Goal: Task Accomplishment & Management: Use online tool/utility

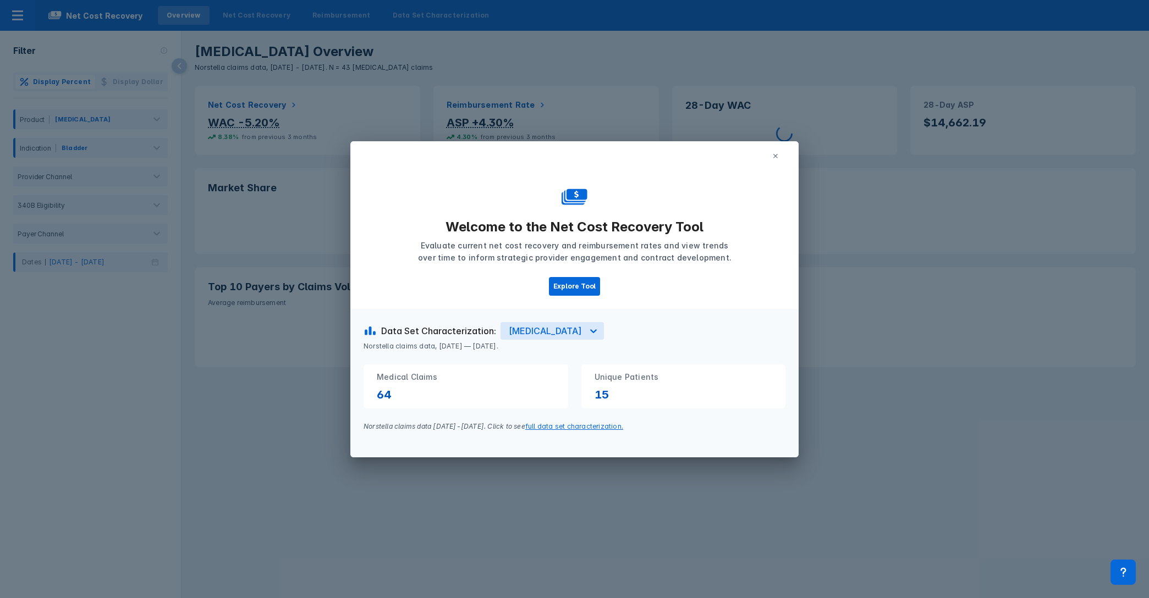
click at [776, 155] on icon at bounding box center [775, 156] width 7 height 7
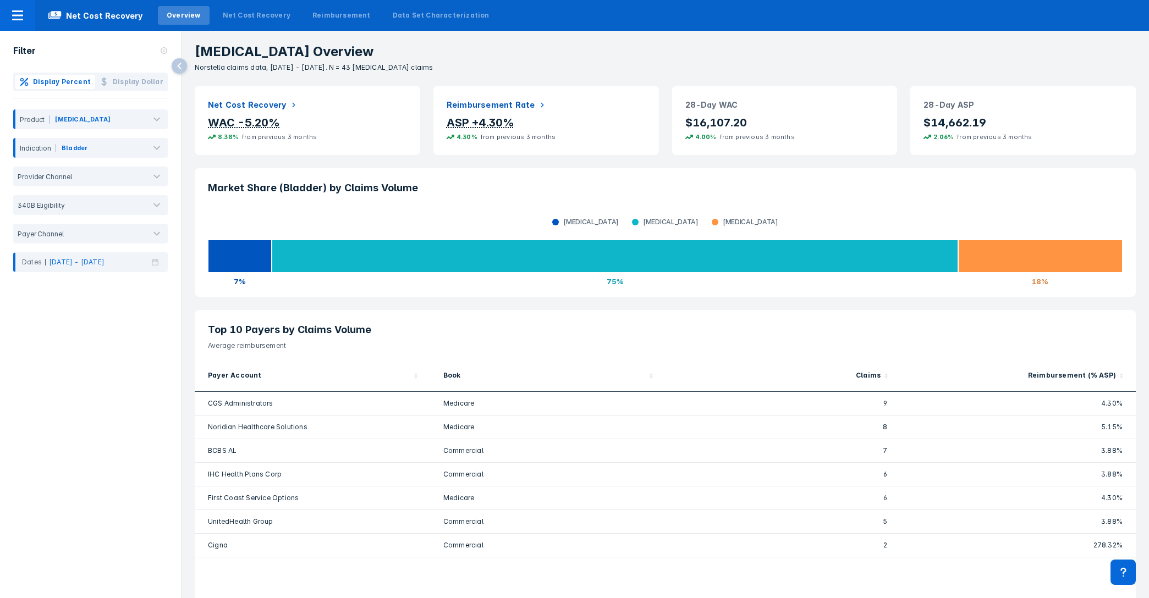
click at [848, 49] on p "[MEDICAL_DATA] Overview" at bounding box center [672, 51] width 954 height 15
click at [748, 190] on h3 "Market Share (Bladder) by Claims Volume" at bounding box center [665, 188] width 915 height 13
click at [574, 43] on div "[MEDICAL_DATA] Overview Norstella claims data, [DATE] - [DATE]. N = 43 [MEDICAL…" at bounding box center [665, 52] width 967 height 42
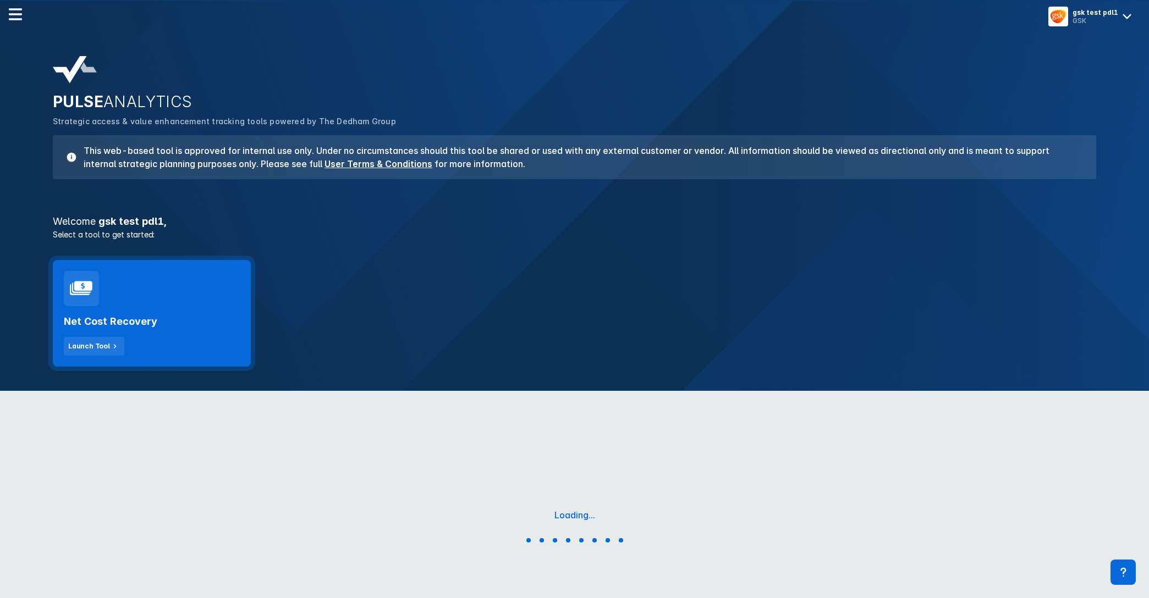
click at [154, 293] on div "Net Cost Recovery Launch Tool" at bounding box center [152, 313] width 198 height 107
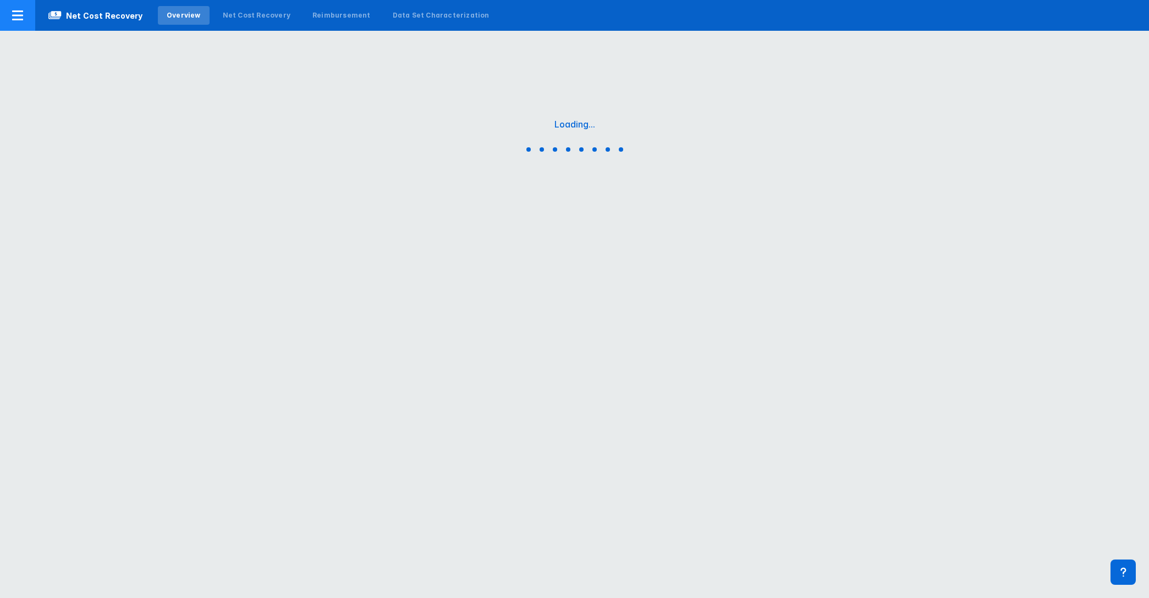
click at [23, 17] on icon at bounding box center [17, 15] width 13 height 13
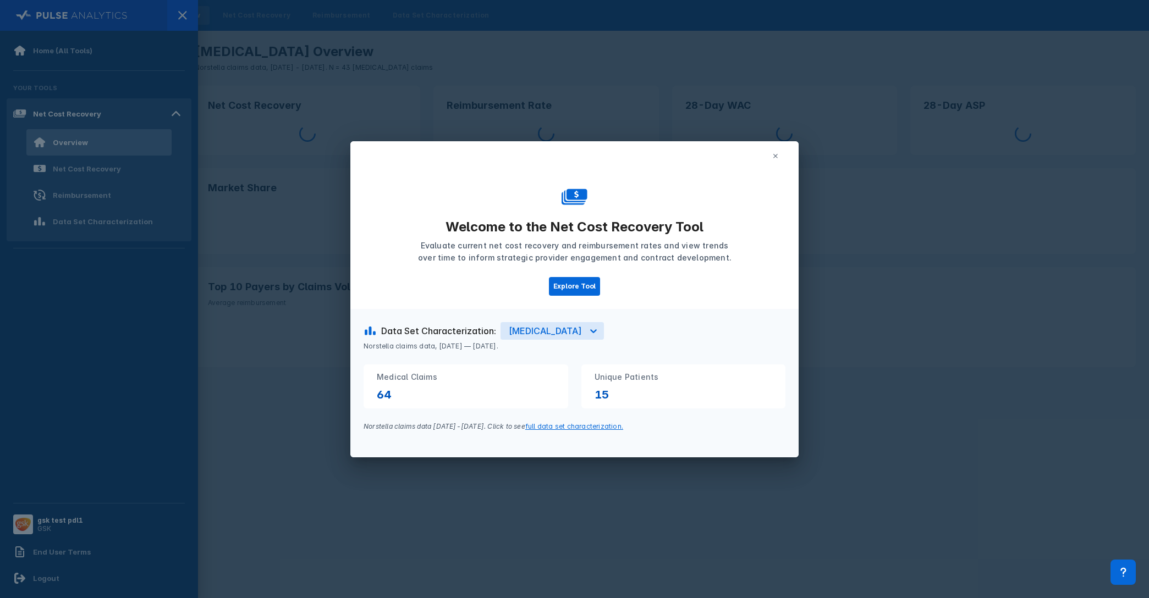
click at [774, 155] on icon at bounding box center [775, 156] width 4 height 4
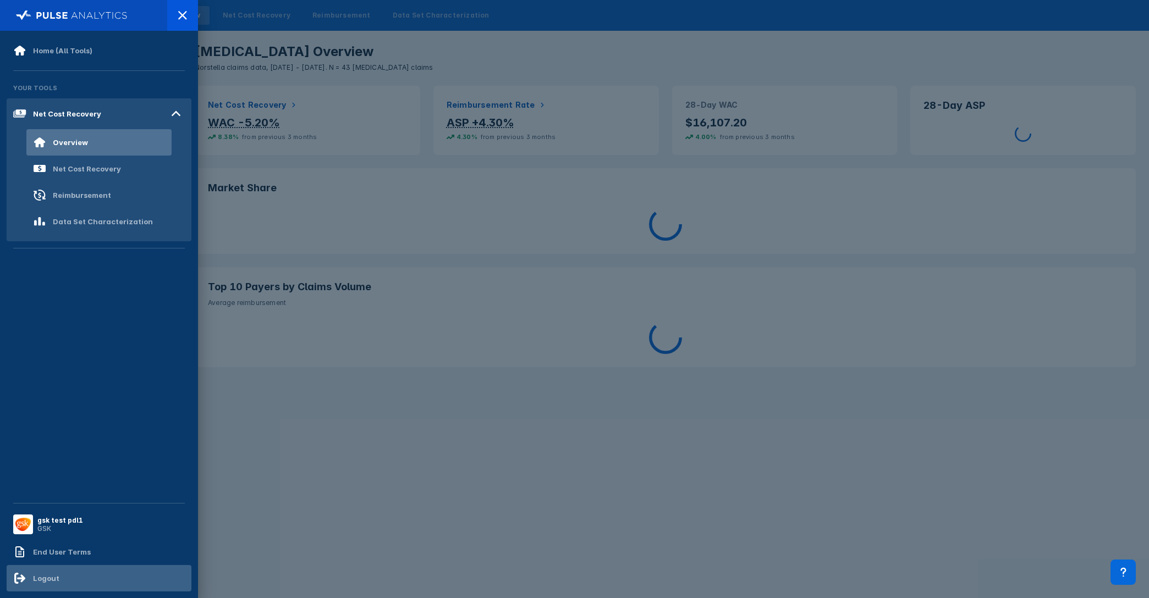
click at [86, 574] on div "Logout" at bounding box center [99, 578] width 185 height 26
